Goal: Task Accomplishment & Management: Use online tool/utility

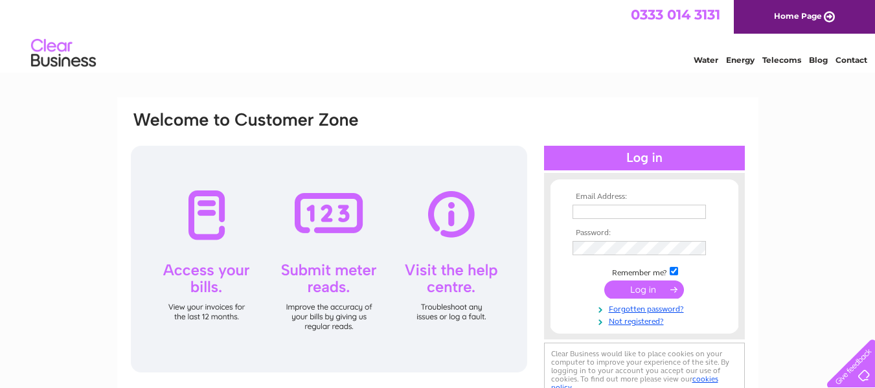
type input "[EMAIL_ADDRESS][DOMAIN_NAME]"
click at [642, 292] on input "submit" at bounding box center [645, 290] width 80 height 18
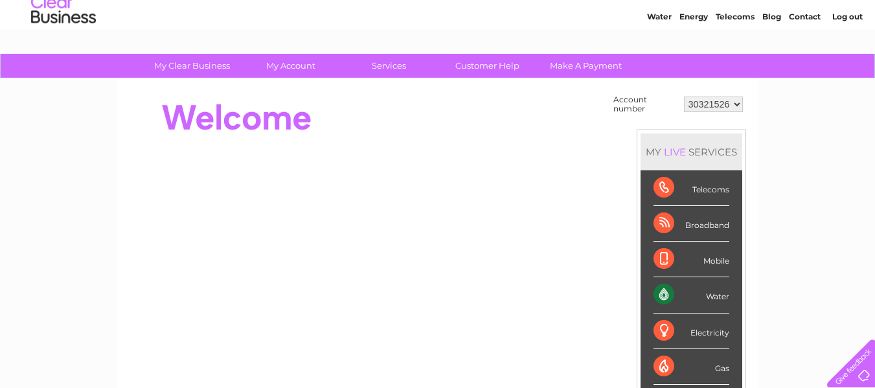
scroll to position [65, 0]
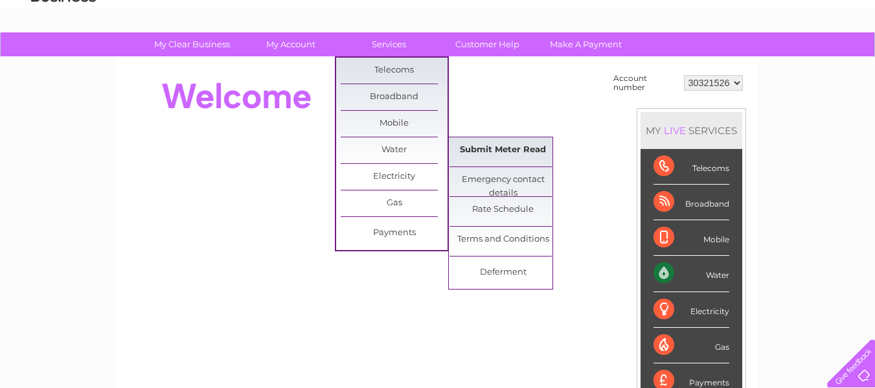
click at [507, 149] on link "Submit Meter Read" at bounding box center [503, 150] width 107 height 26
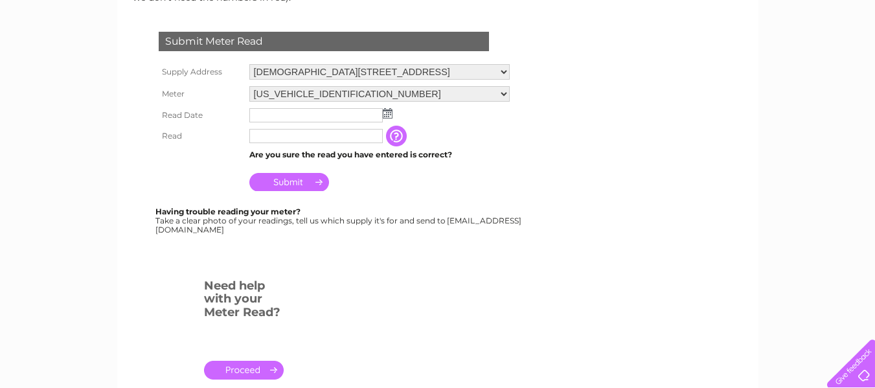
scroll to position [194, 0]
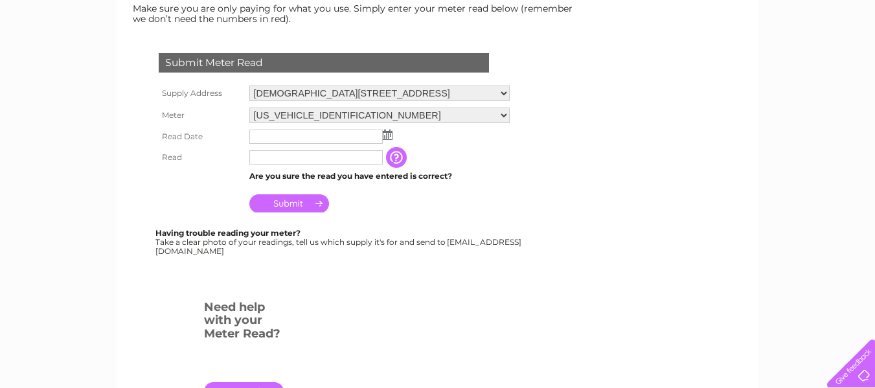
click at [290, 135] on input "text" at bounding box center [315, 137] width 133 height 14
click at [386, 139] on img at bounding box center [388, 135] width 10 height 10
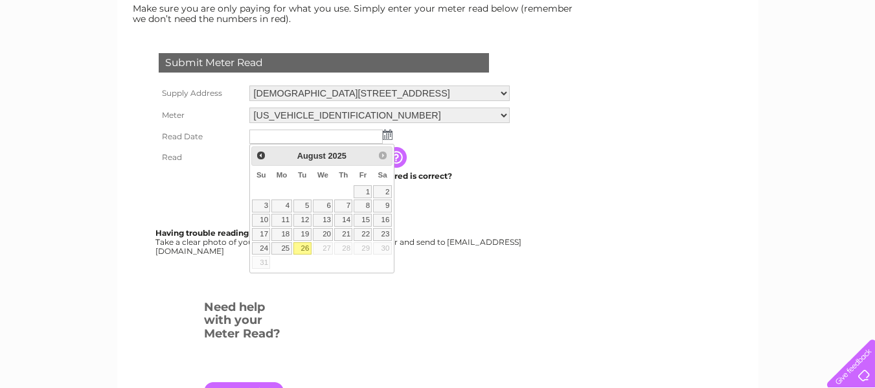
click at [308, 247] on link "26" at bounding box center [303, 248] width 18 height 13
type input "2025/08/26"
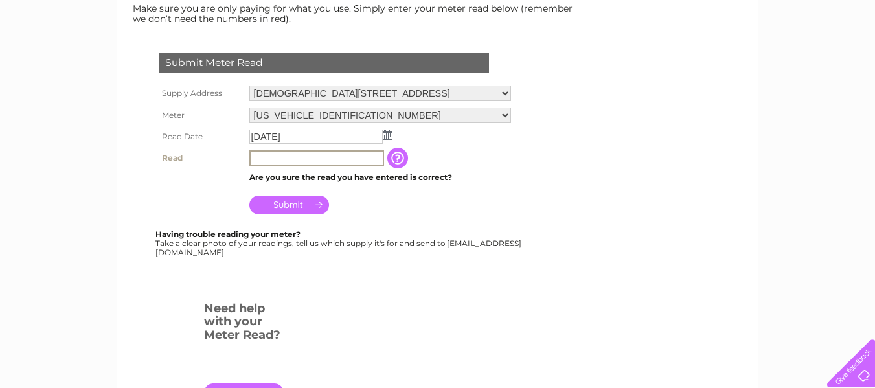
click at [270, 160] on input "text" at bounding box center [316, 158] width 135 height 16
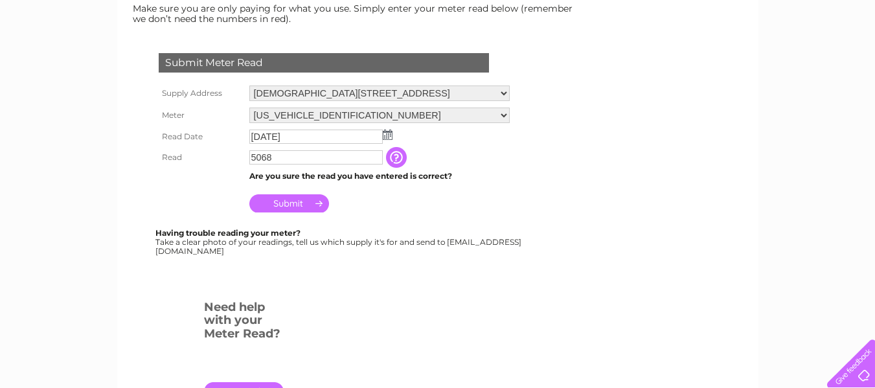
click at [291, 204] on input "Submit" at bounding box center [289, 203] width 80 height 18
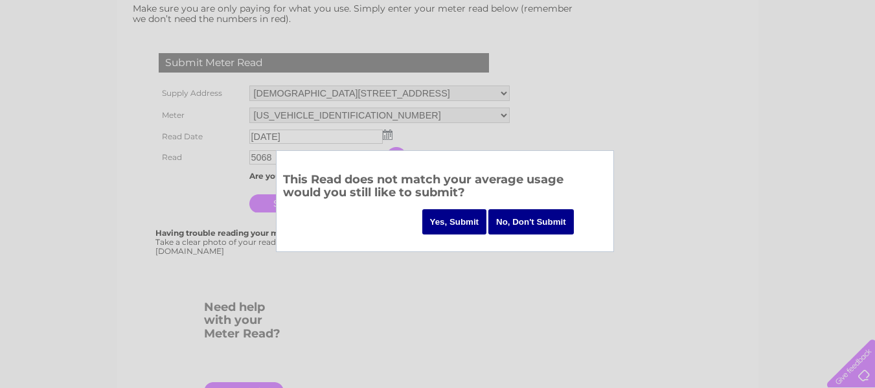
click at [531, 225] on input "No, Don't Submit" at bounding box center [532, 221] width 86 height 25
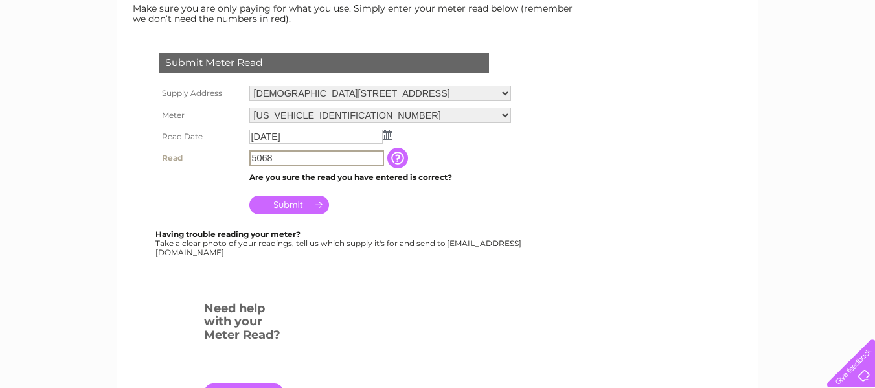
drag, startPoint x: 262, startPoint y: 158, endPoint x: 280, endPoint y: 159, distance: 18.2
click at [280, 159] on input "5068" at bounding box center [316, 158] width 135 height 16
type input "5008"
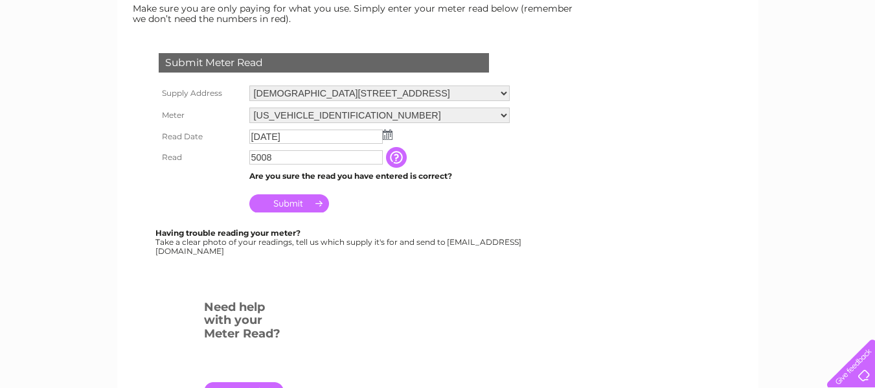
click at [286, 204] on input "Submit" at bounding box center [289, 203] width 80 height 18
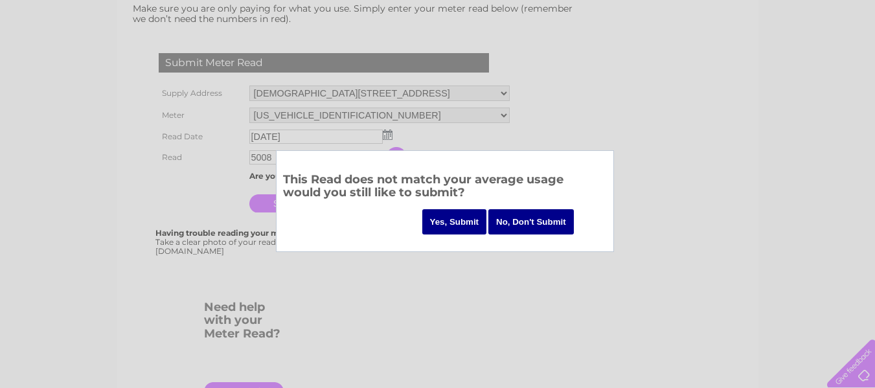
click at [462, 222] on input "Yes, Submit" at bounding box center [454, 221] width 65 height 25
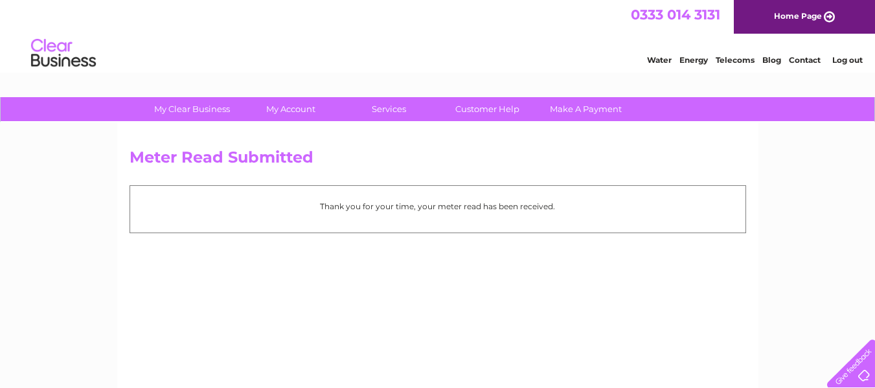
click at [850, 58] on link "Log out" at bounding box center [848, 60] width 30 height 10
